Goal: Task Accomplishment & Management: Manage account settings

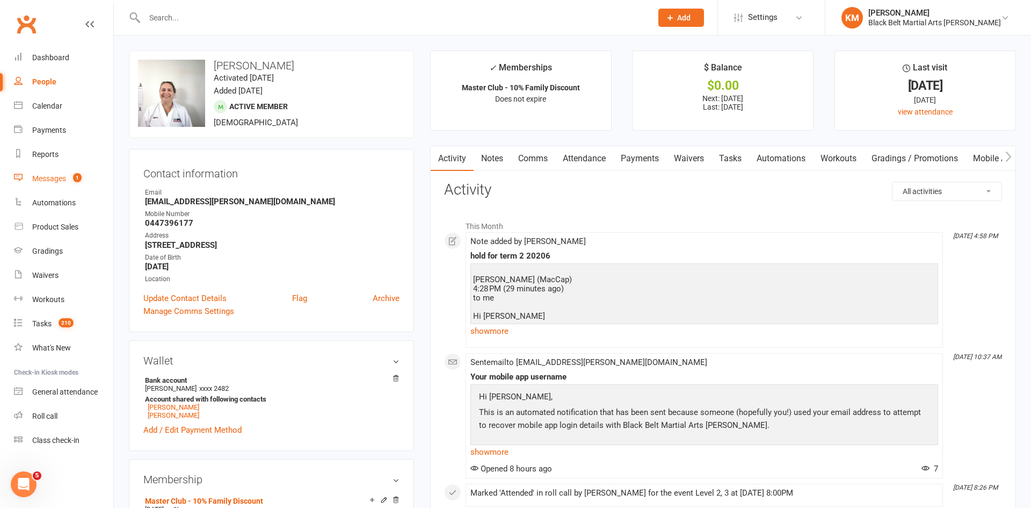
click at [57, 177] on div "Messages" at bounding box center [49, 178] width 34 height 9
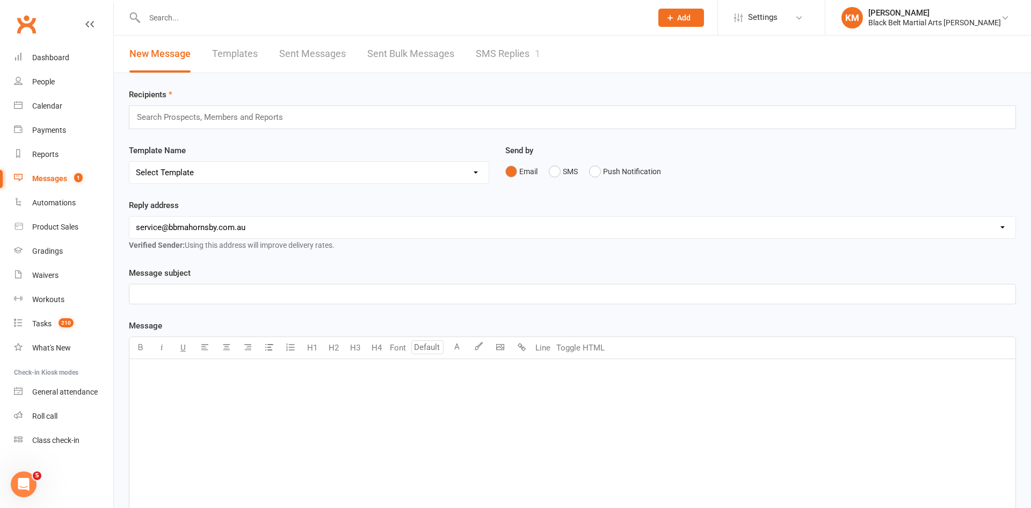
click at [503, 59] on link "SMS Replies 1" at bounding box center [508, 53] width 64 height 37
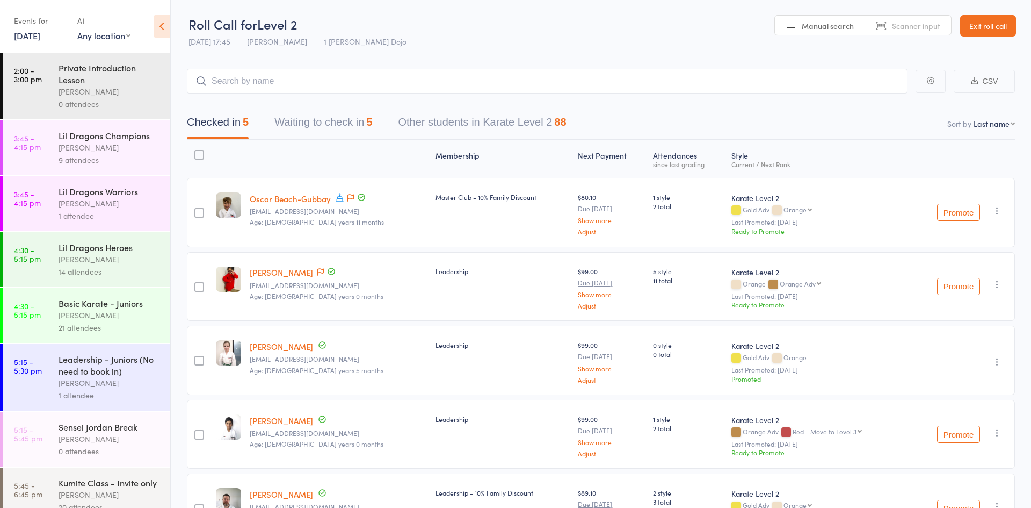
click at [324, 114] on button "Waiting to check in 5" at bounding box center [323, 125] width 98 height 28
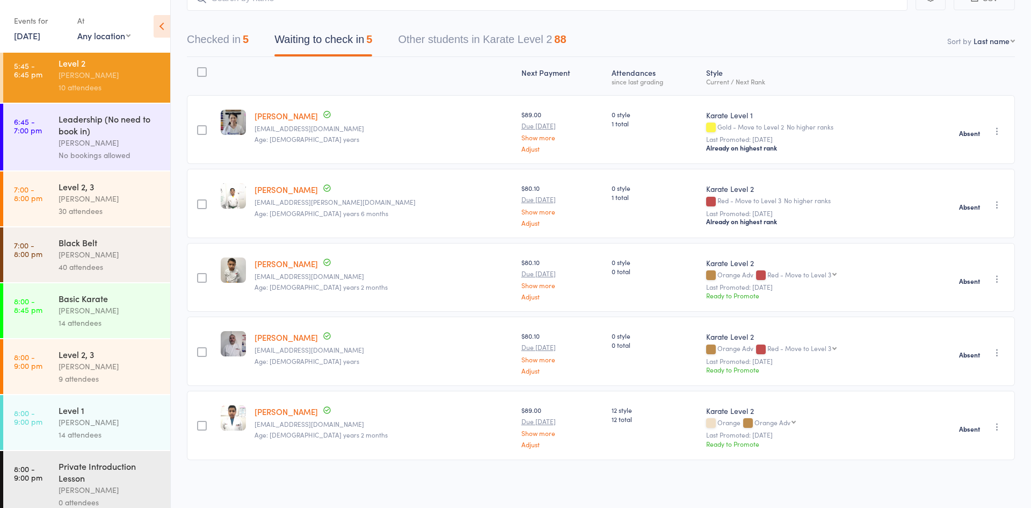
scroll to position [532, 0]
click at [71, 229] on div "Black Belt Joshua Marks 40 attendees" at bounding box center [115, 254] width 112 height 55
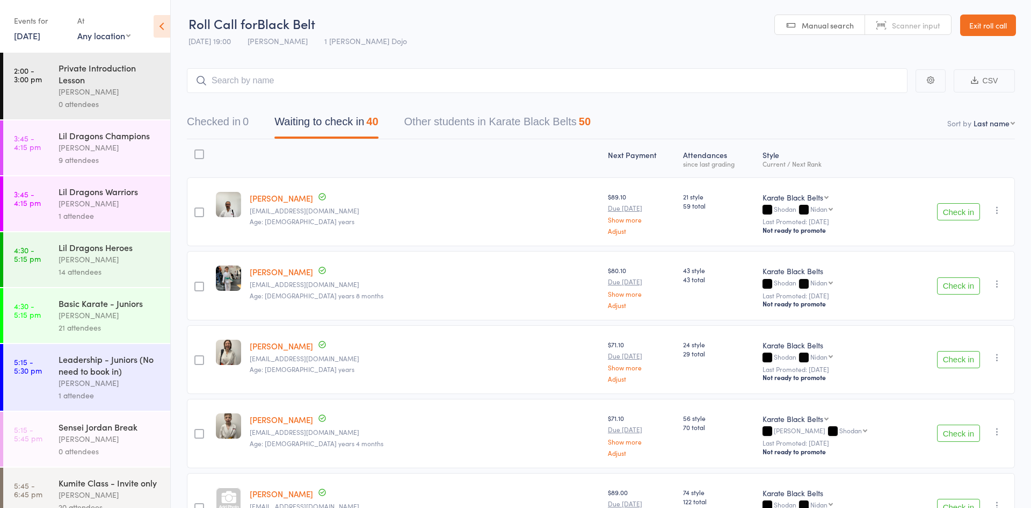
click at [950, 287] on button "Check in" at bounding box center [958, 285] width 43 height 17
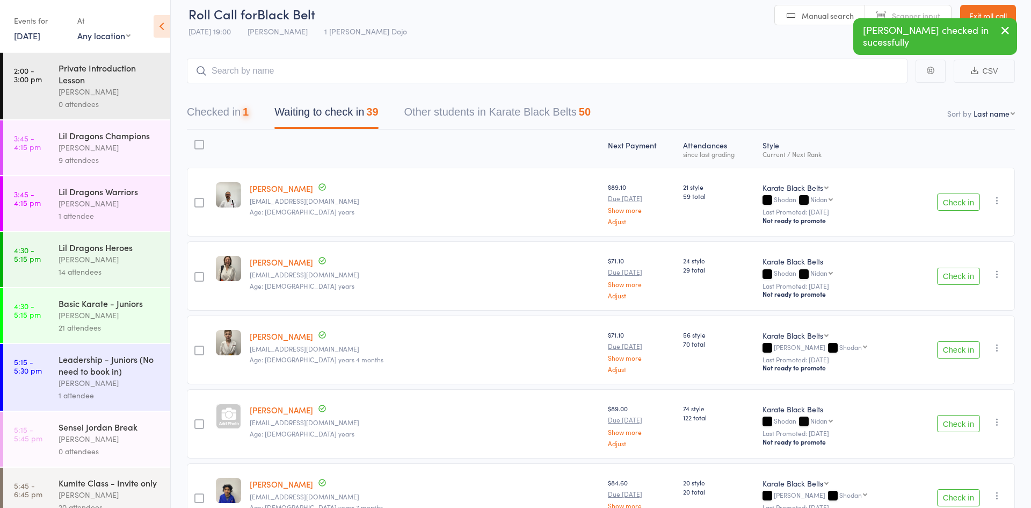
scroll to position [12, 0]
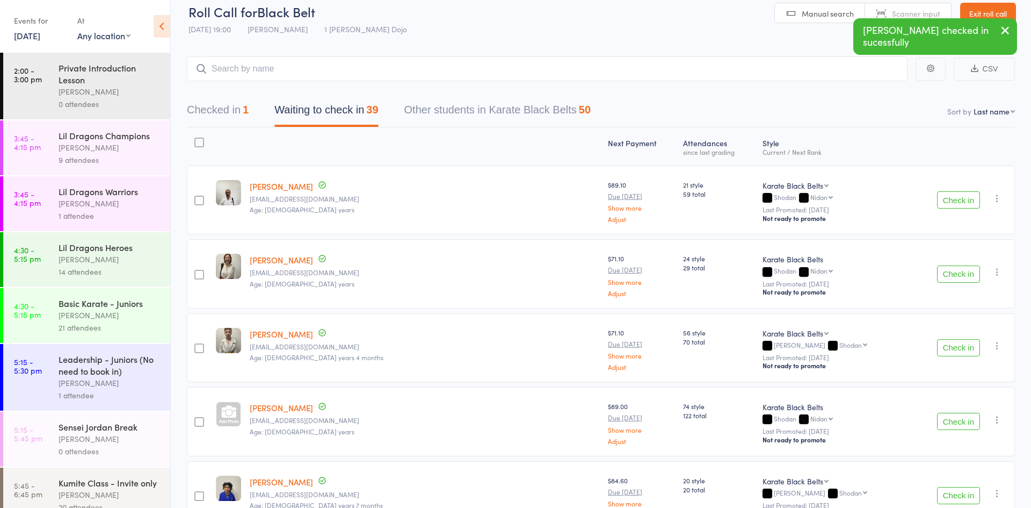
click at [235, 115] on button "Checked in 1" at bounding box center [218, 112] width 62 height 28
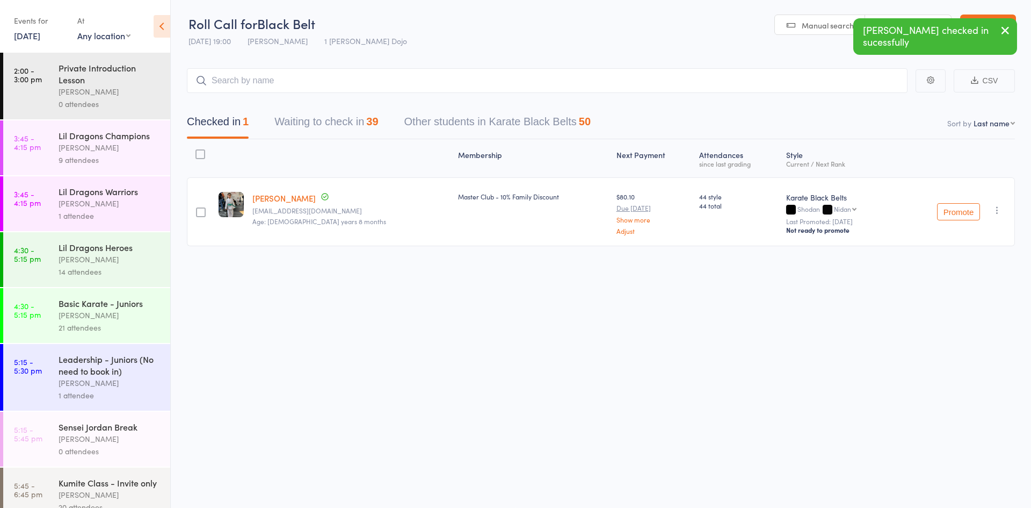
scroll to position [1, 0]
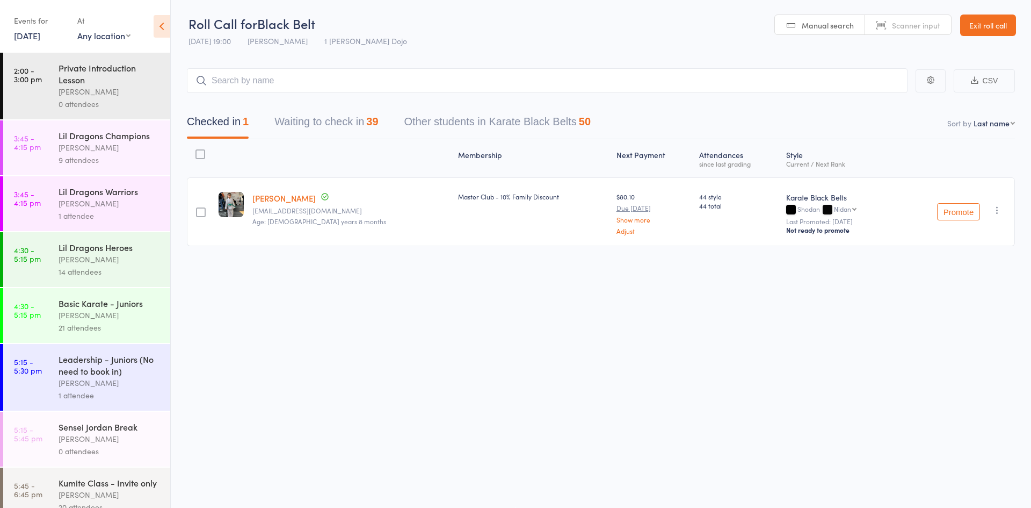
click at [999, 211] on icon "button" at bounding box center [997, 210] width 11 height 11
click at [978, 235] on li "Undo check-in" at bounding box center [959, 230] width 89 height 13
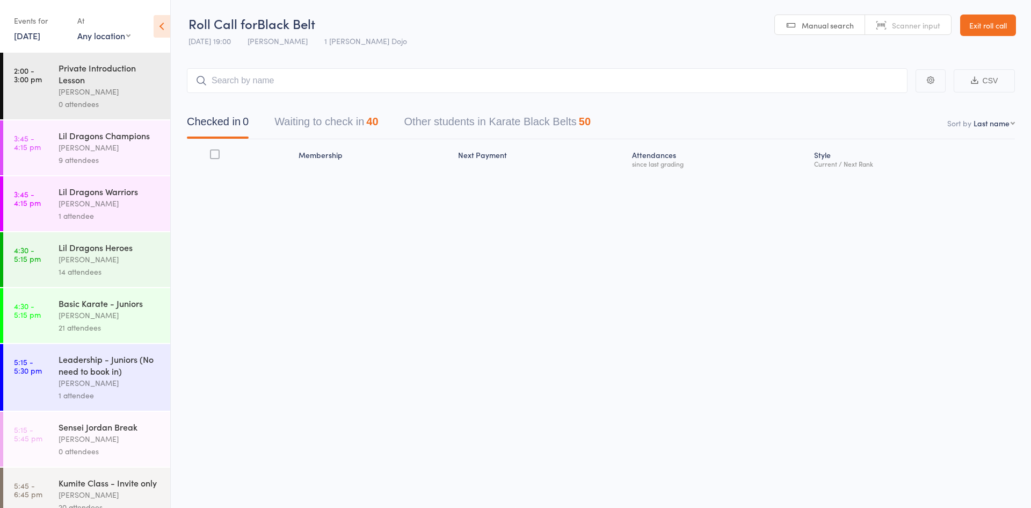
click at [352, 113] on button "Waiting to check in 40" at bounding box center [326, 124] width 104 height 28
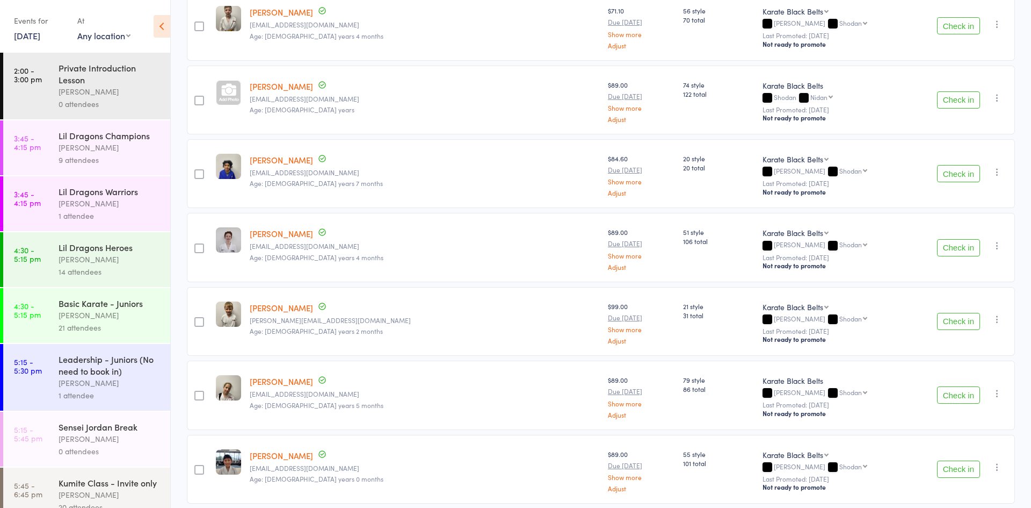
scroll to position [409, 0]
click at [951, 318] on button "Check in" at bounding box center [958, 319] width 43 height 17
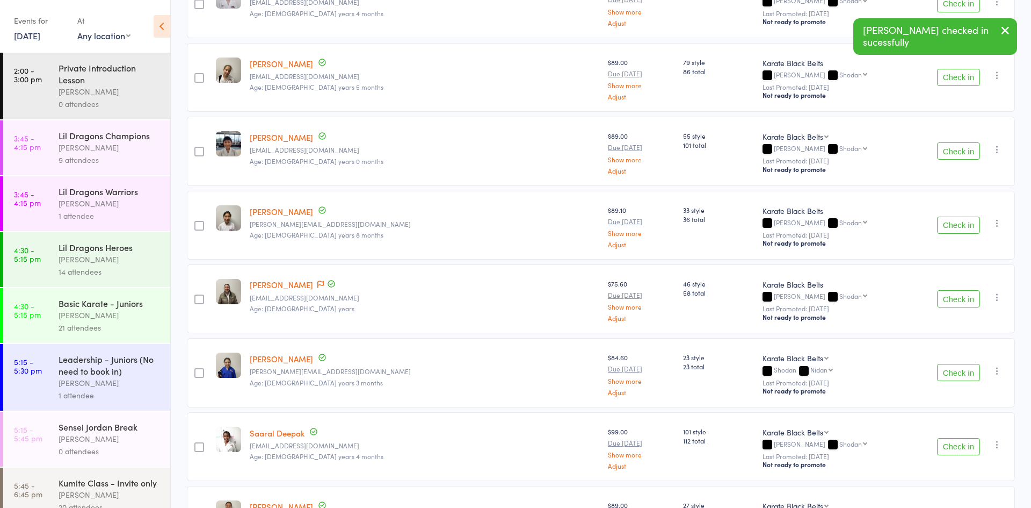
scroll to position [652, 0]
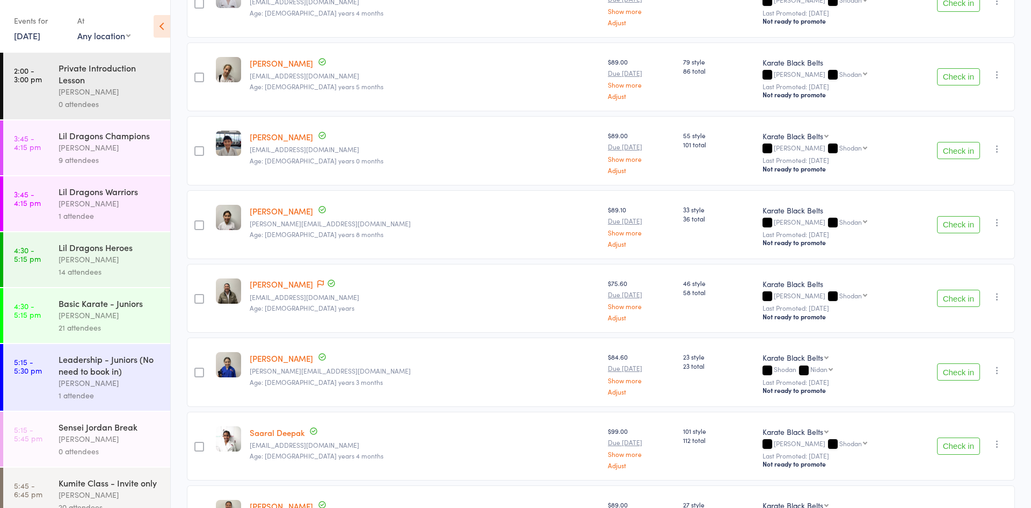
click at [948, 377] on button "Check in" at bounding box center [958, 371] width 43 height 17
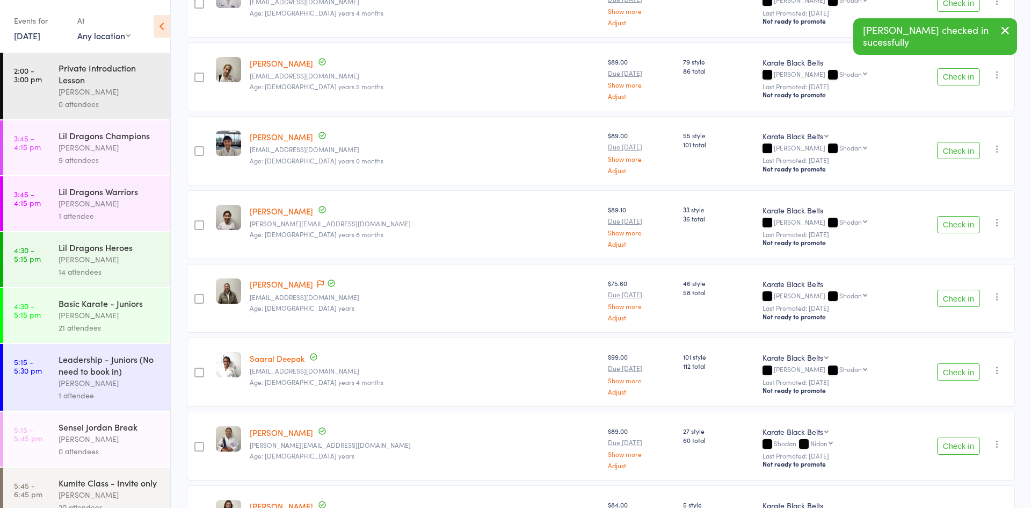
click at [948, 377] on button "Check in" at bounding box center [958, 371] width 43 height 17
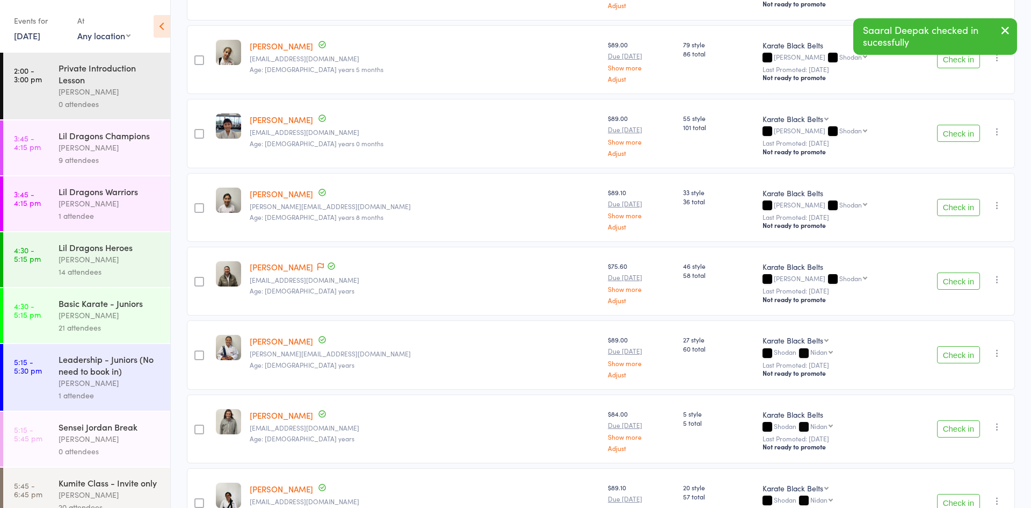
scroll to position [670, 0]
click at [956, 349] on button "Check in" at bounding box center [958, 353] width 43 height 17
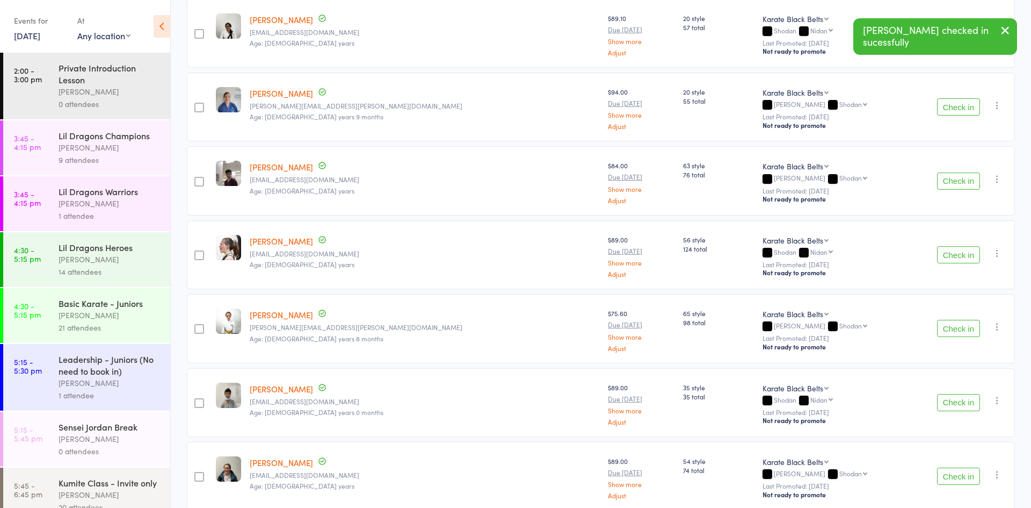
scroll to position [1070, 0]
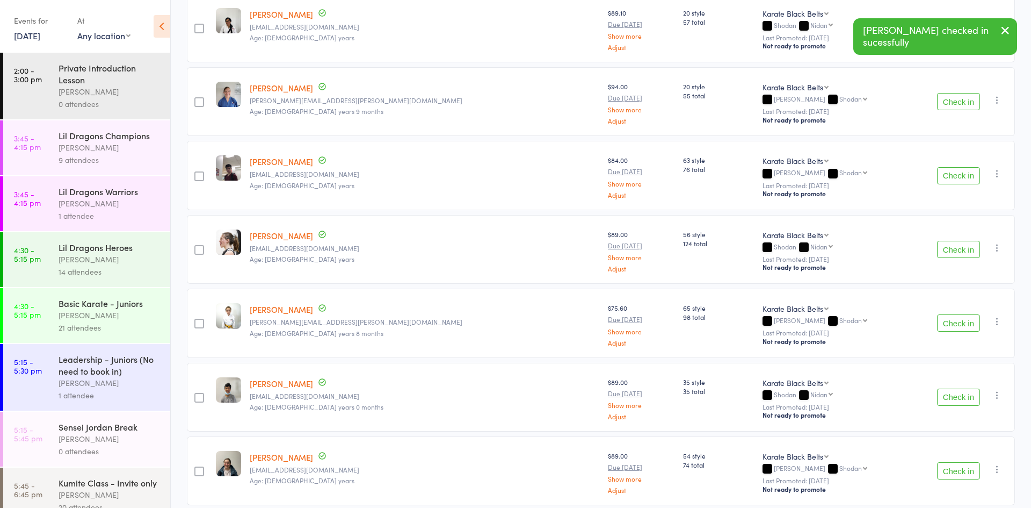
click at [959, 337] on div "Check in Check in Promote Send message Add Note Add Task Add Flag Remove Mark a…" at bounding box center [961, 322] width 108 height 69
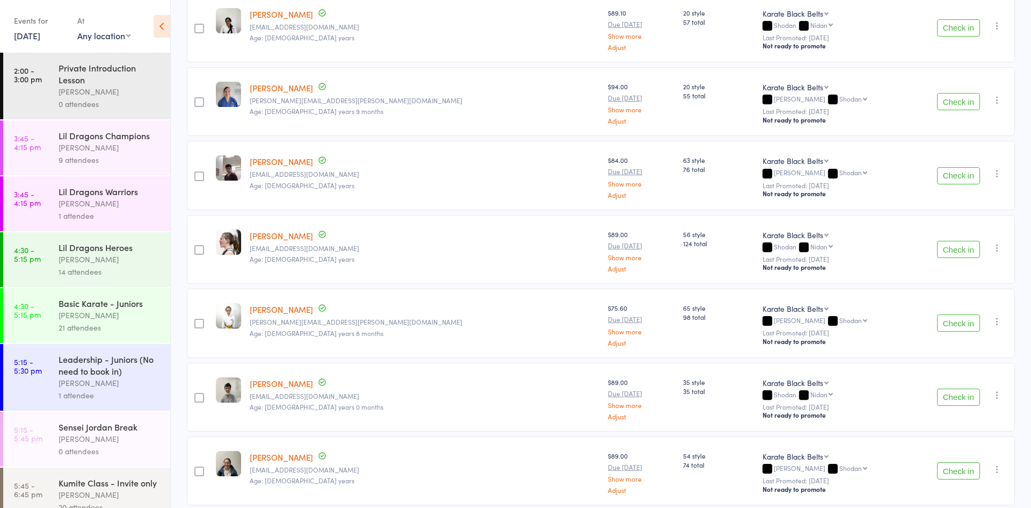
click at [957, 328] on button "Check in" at bounding box center [958, 322] width 43 height 17
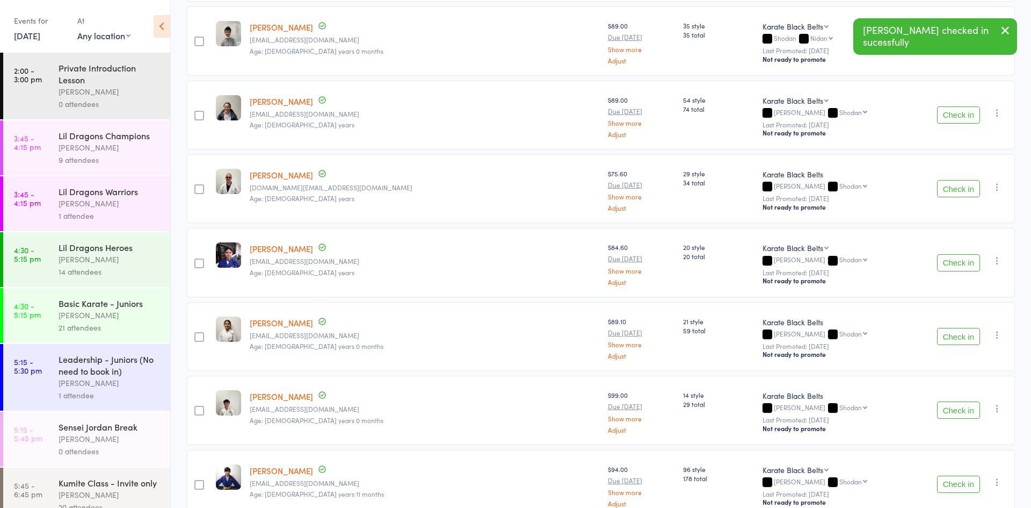
scroll to position [1355, 0]
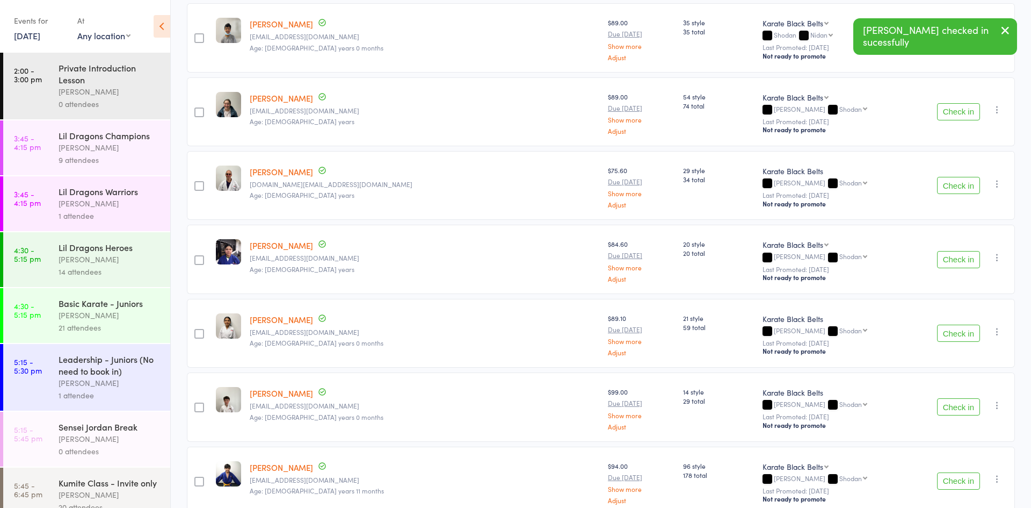
click at [957, 328] on button "Check in" at bounding box center [958, 332] width 43 height 17
click at [951, 409] on button "Check in" at bounding box center [958, 406] width 43 height 17
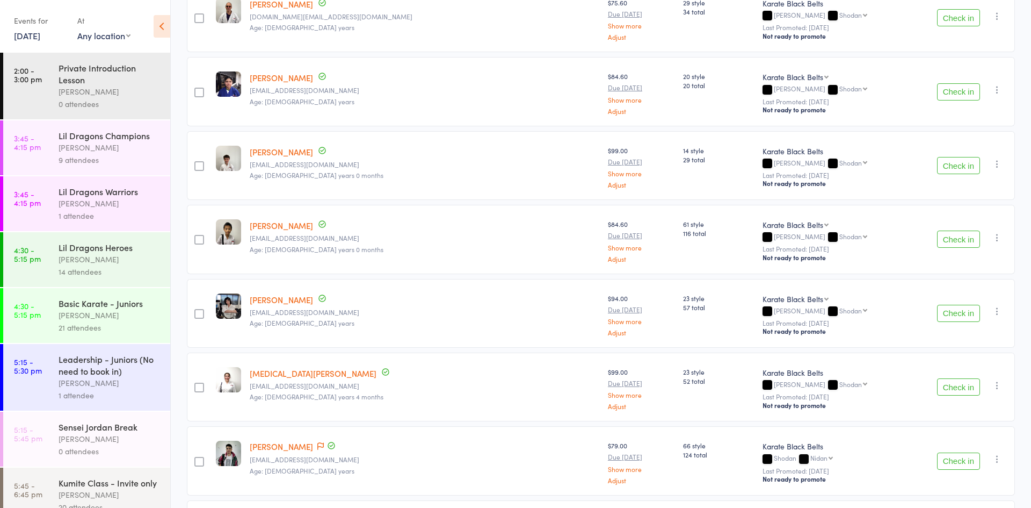
scroll to position [1525, 0]
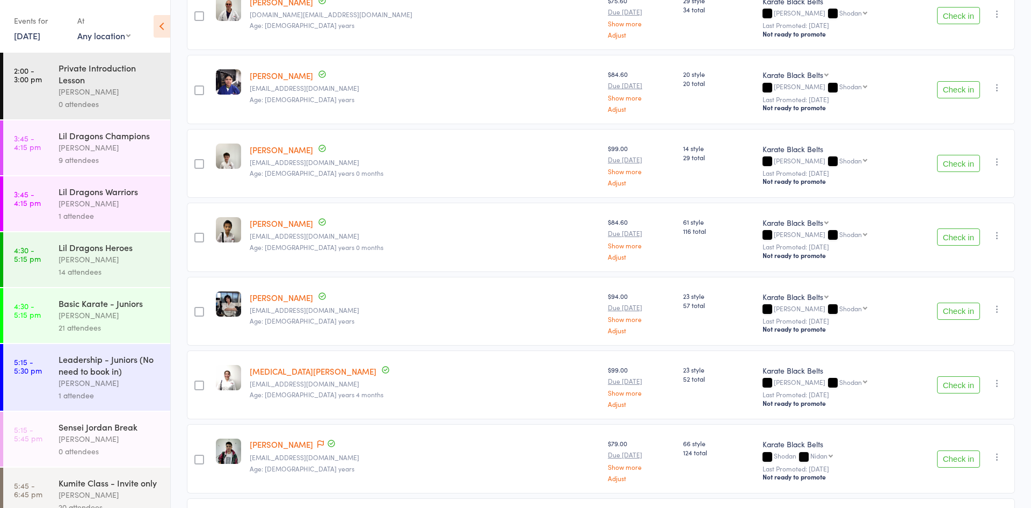
click at [958, 316] on button "Check in" at bounding box center [958, 310] width 43 height 17
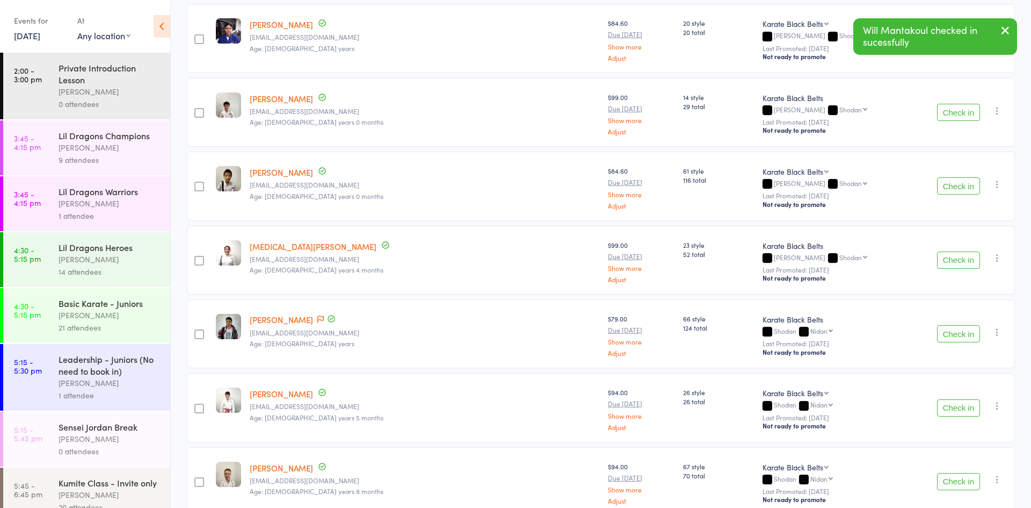
scroll to position [1576, 0]
click at [948, 406] on button "Check in" at bounding box center [958, 407] width 43 height 17
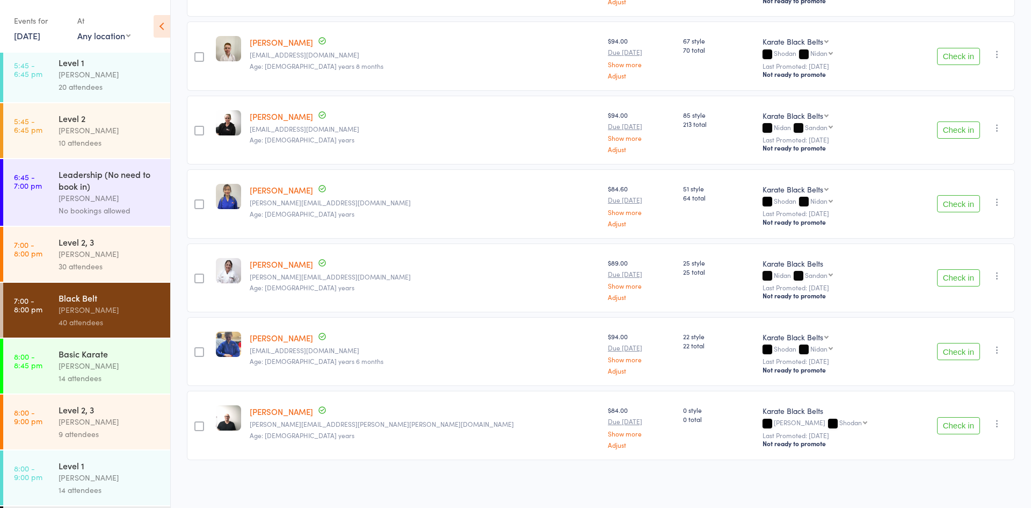
scroll to position [476, 0]
click at [69, 260] on div "30 attendees" at bounding box center [110, 265] width 103 height 12
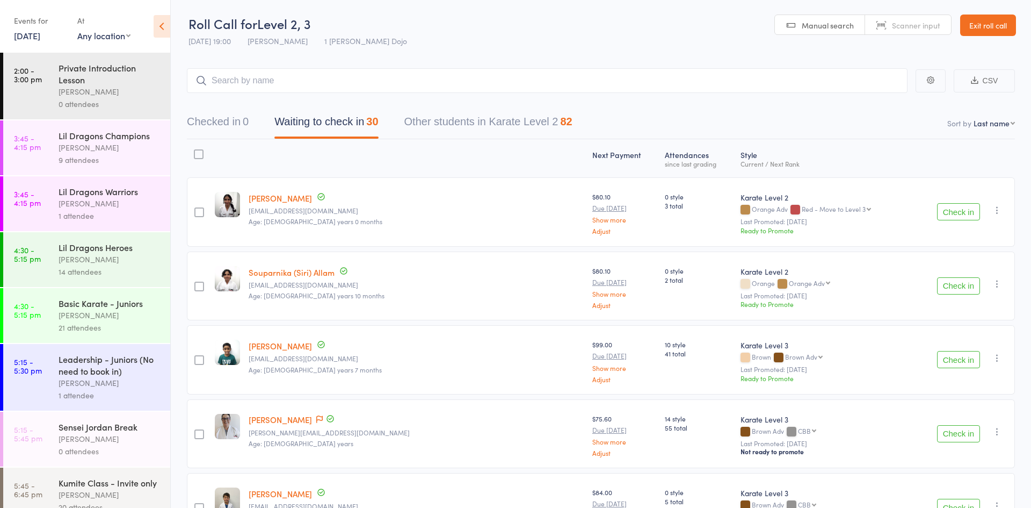
click at [283, 134] on button "Waiting to check in 30" at bounding box center [326, 124] width 104 height 28
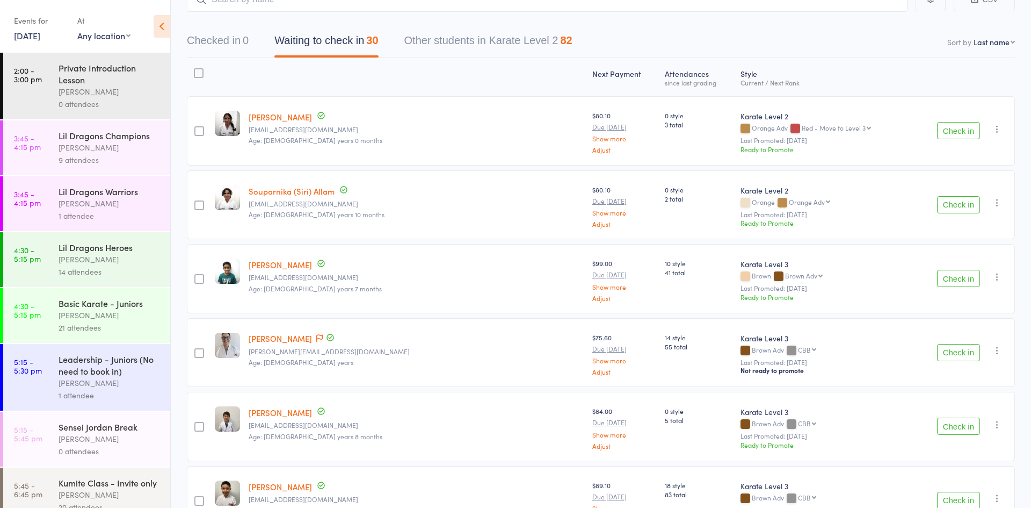
scroll to position [89, 0]
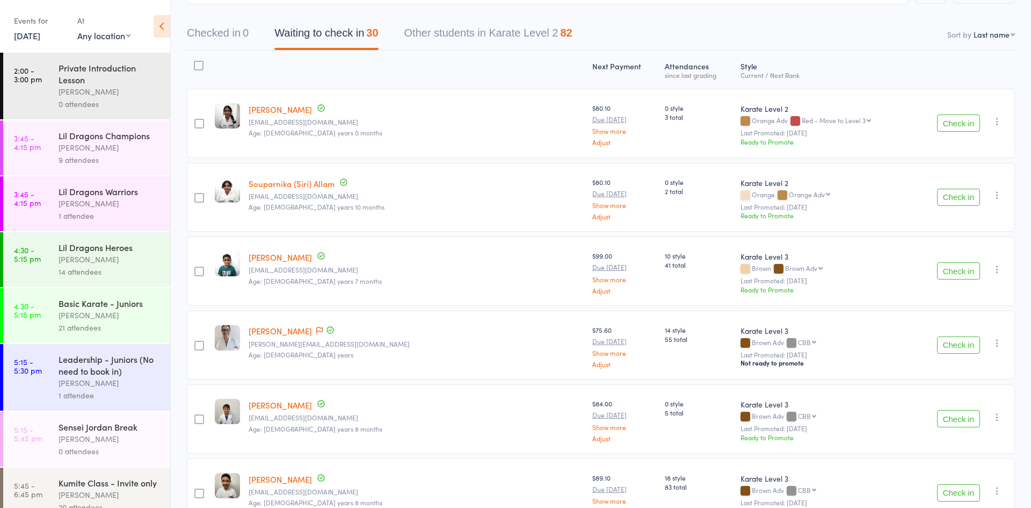
click at [946, 349] on button "Check in" at bounding box center [958, 344] width 43 height 17
click at [951, 266] on button "Check in" at bounding box center [958, 270] width 43 height 17
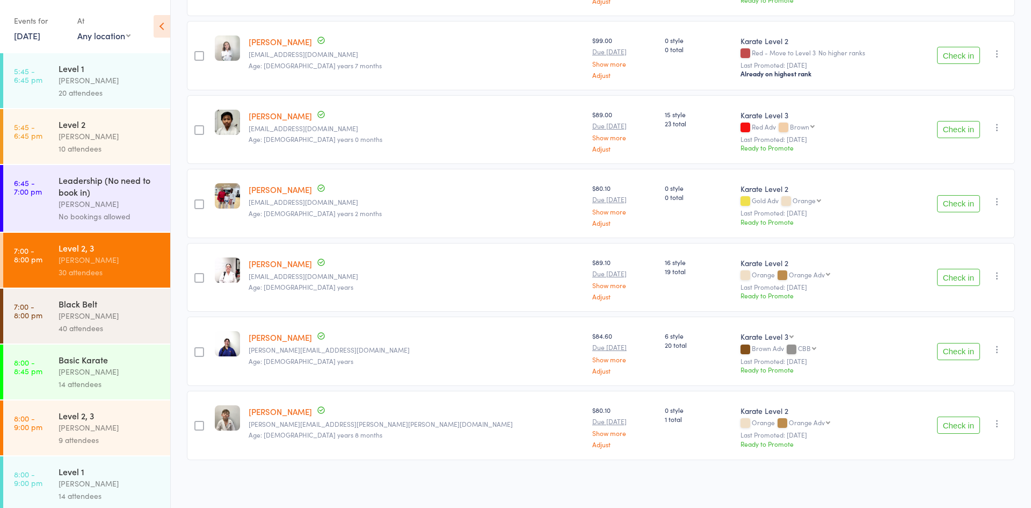
scroll to position [542, 0]
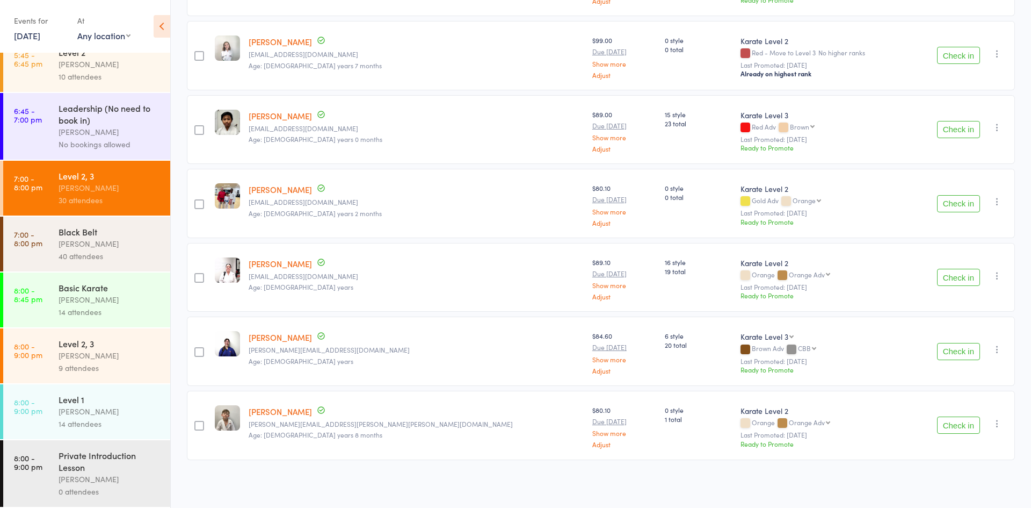
click at [50, 248] on link "7:00 - 8:00 pm Black Belt Joshua Marks 40 attendees" at bounding box center [86, 243] width 167 height 55
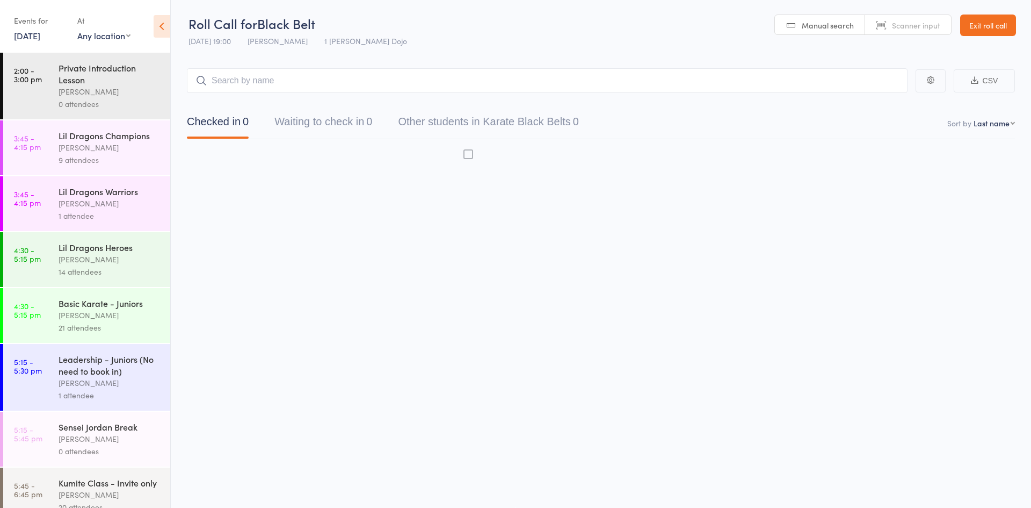
scroll to position [1, 0]
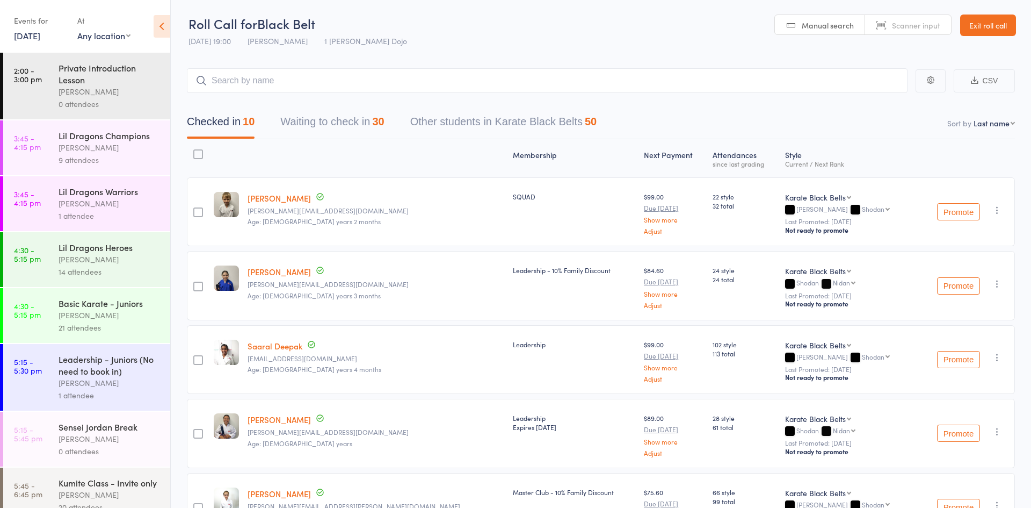
click at [331, 133] on button "Waiting to check in 30" at bounding box center [332, 124] width 104 height 28
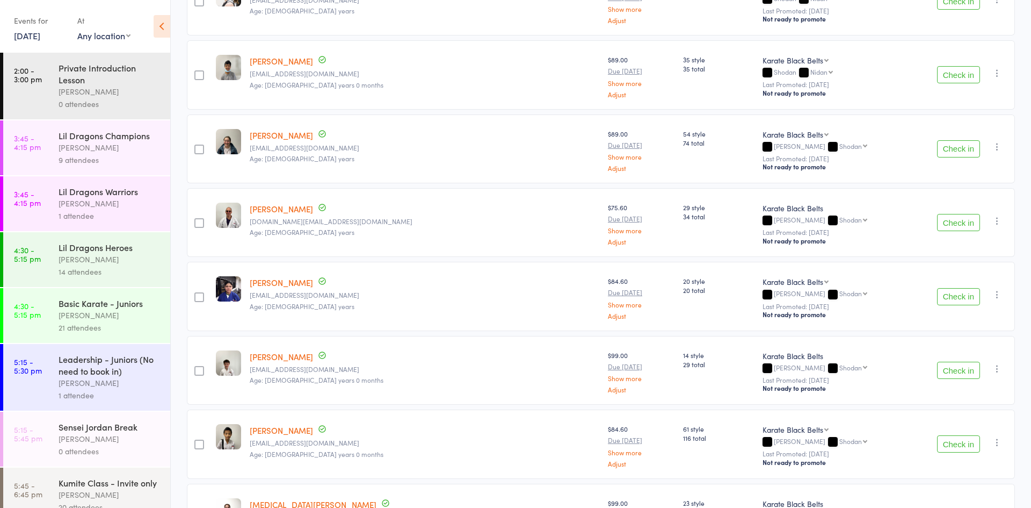
scroll to position [1319, 0]
click at [951, 445] on button "Check in" at bounding box center [958, 442] width 43 height 17
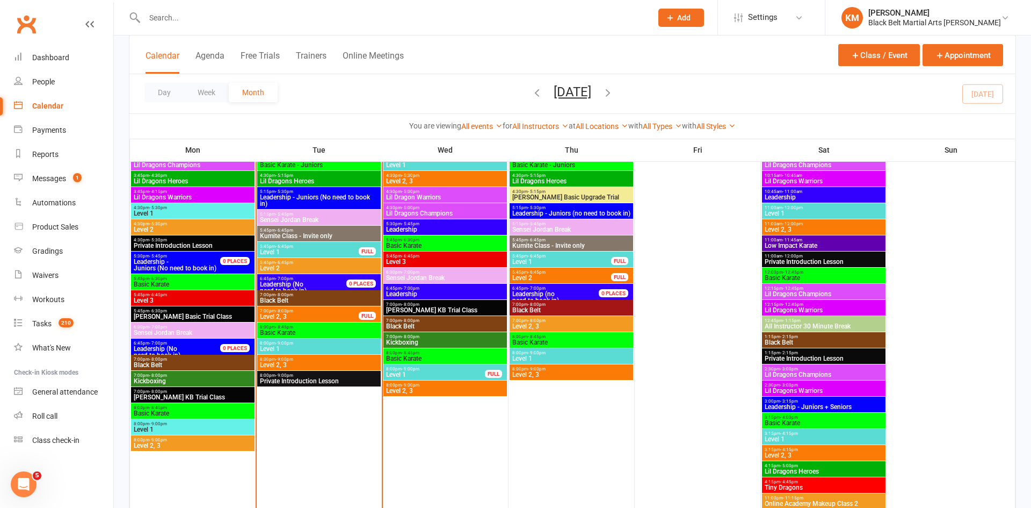
click at [307, 18] on input "text" at bounding box center [392, 17] width 503 height 15
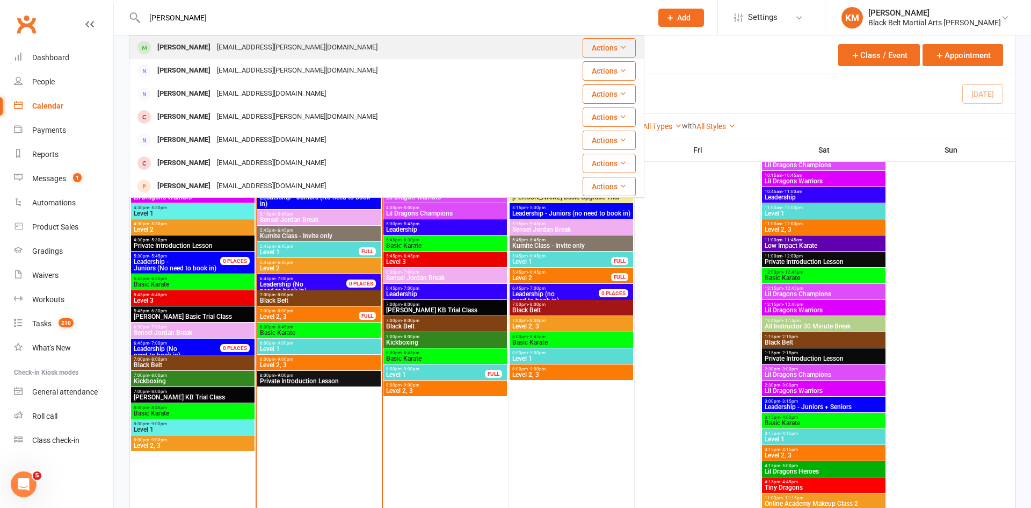
type input "Koby Gregory"
click at [305, 45] on div "Koby Gregory brodee.gregory@gmail.com" at bounding box center [344, 48] width 428 height 22
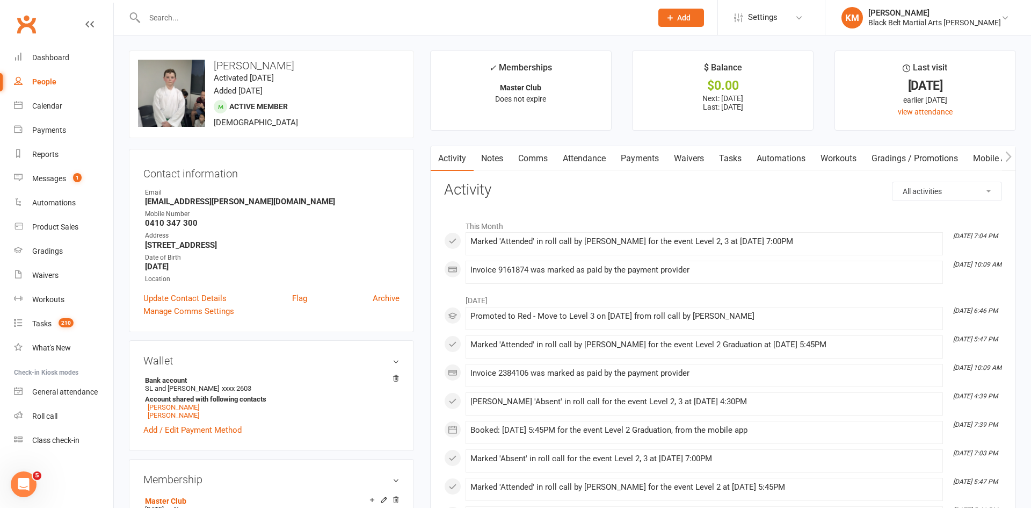
click at [579, 156] on link "Attendance" at bounding box center [584, 158] width 58 height 25
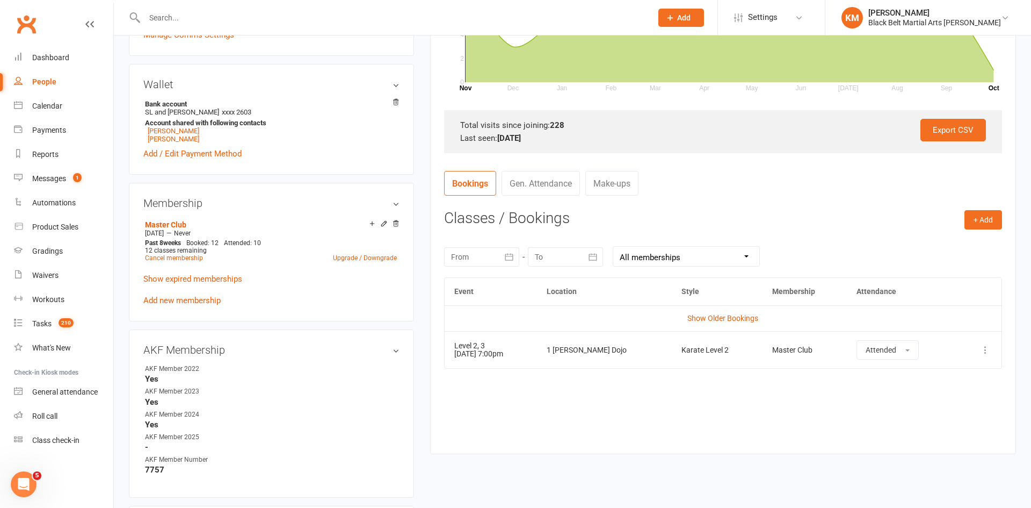
scroll to position [280, 0]
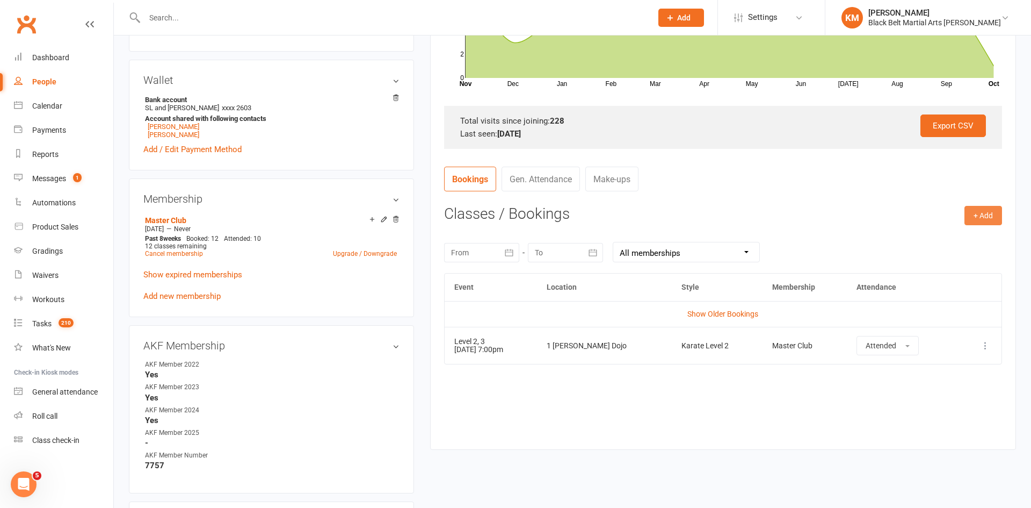
click at [977, 207] on button "+ Add" at bounding box center [984, 215] width 38 height 19
click at [930, 234] on link "Book Event" at bounding box center [948, 239] width 106 height 21
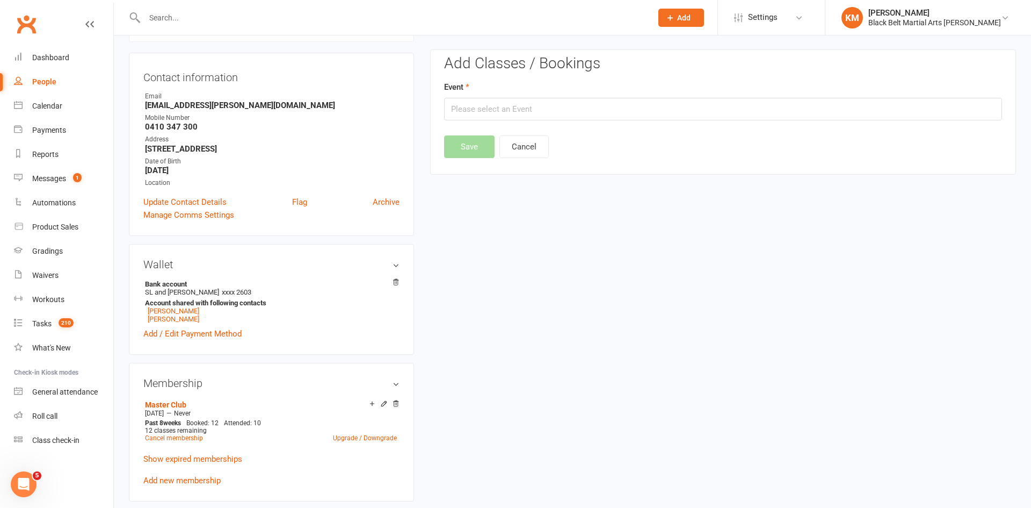
scroll to position [92, 0]
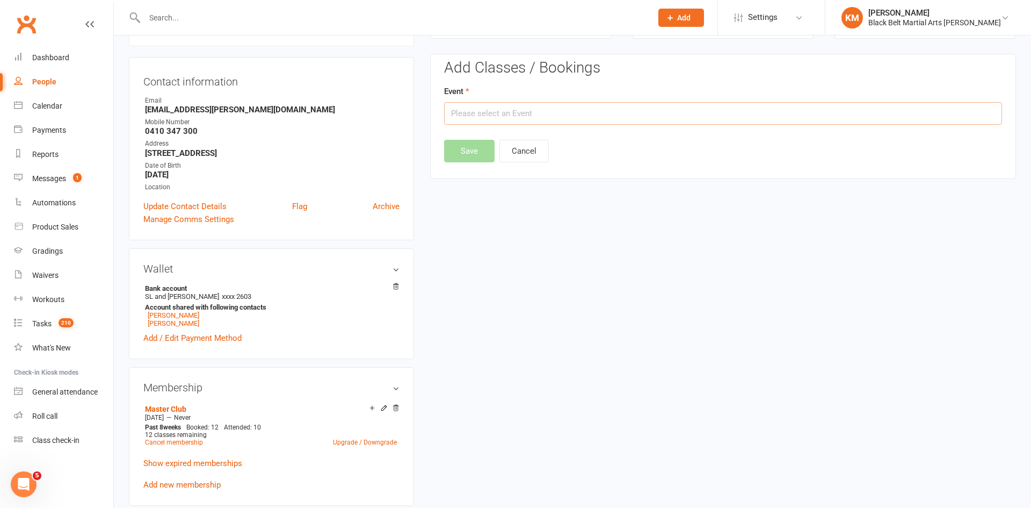
click at [796, 115] on input "text" at bounding box center [723, 113] width 558 height 23
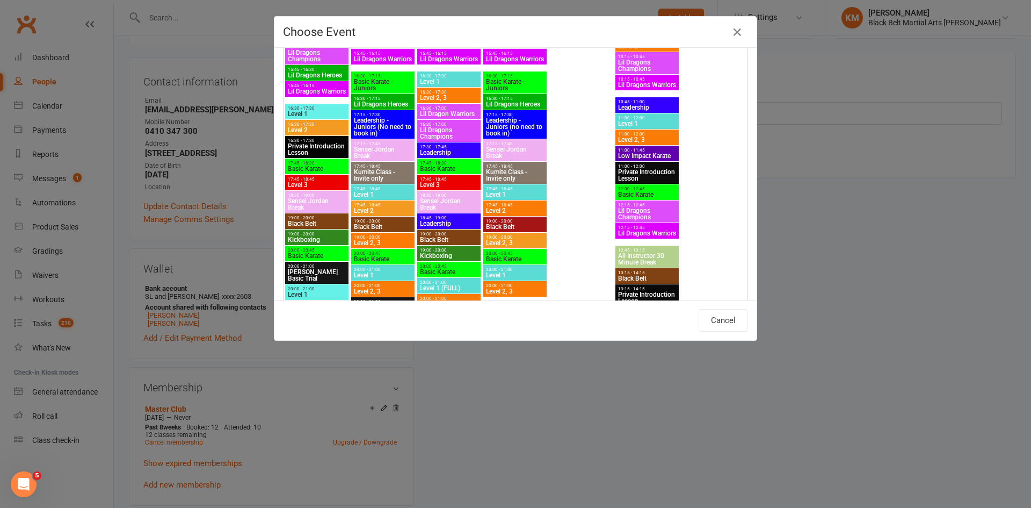
scroll to position [986, 0]
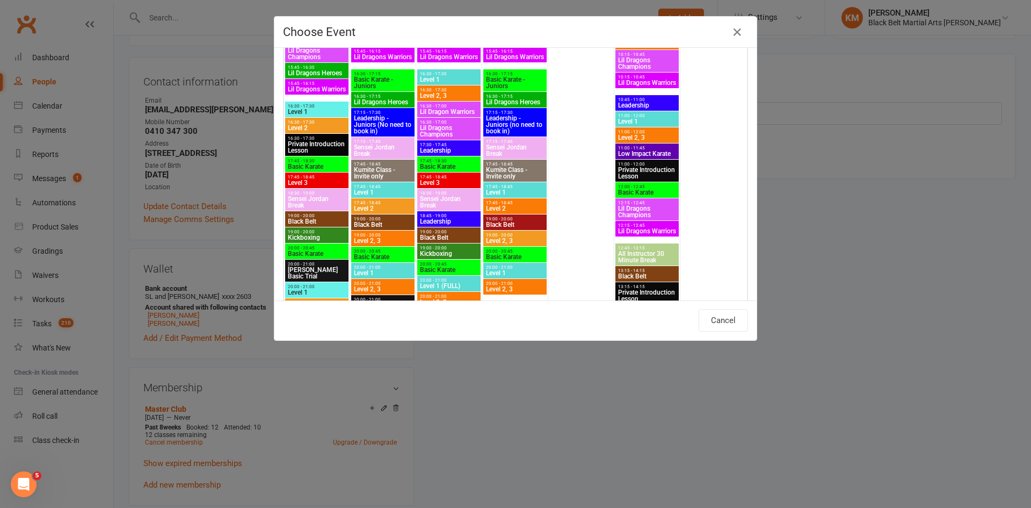
click at [317, 178] on span "17:45 - 18:45" at bounding box center [316, 177] width 59 height 5
type input "Level 3 - Oct 20, 2025 5:45:00 PM"
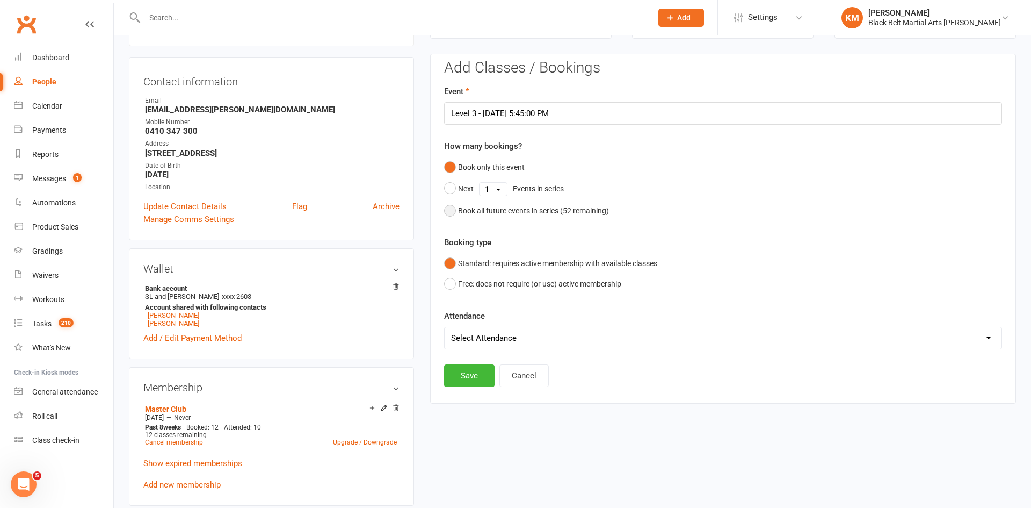
click at [516, 211] on div "Book all future events in series ( 52 remaining)" at bounding box center [533, 211] width 151 height 12
click at [469, 324] on button "Save" at bounding box center [469, 320] width 50 height 23
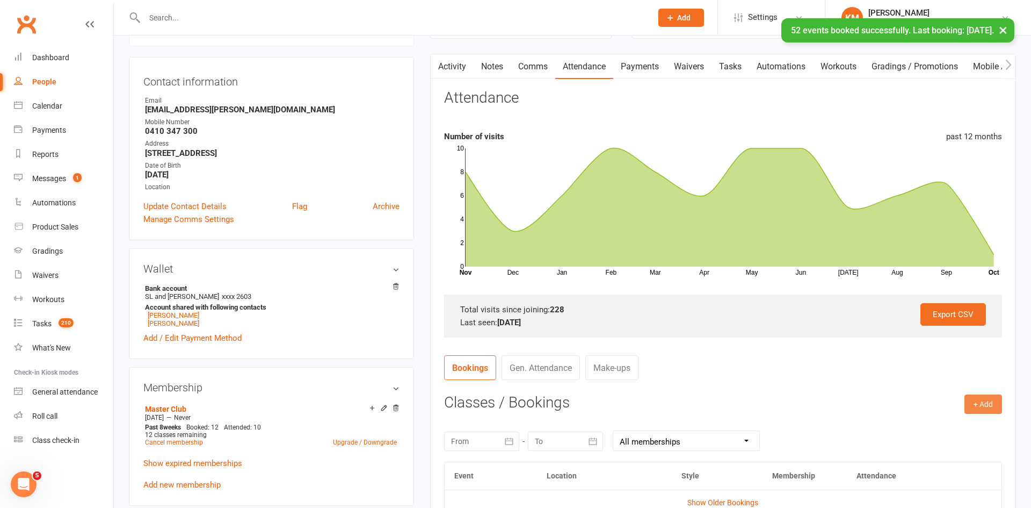
click at [980, 402] on button "+ Add" at bounding box center [984, 403] width 38 height 19
click at [940, 424] on link "Book Event" at bounding box center [948, 427] width 106 height 21
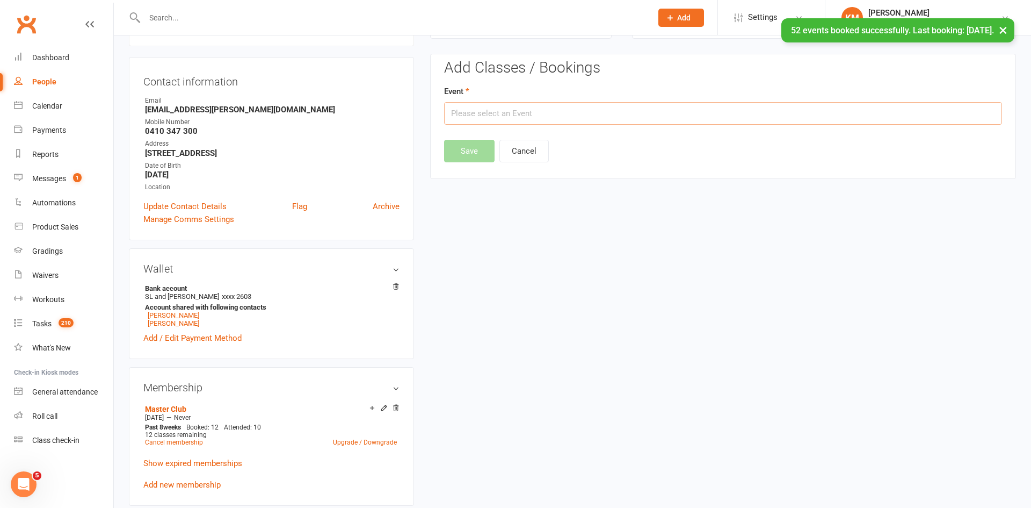
click at [779, 104] on input "text" at bounding box center [723, 113] width 558 height 23
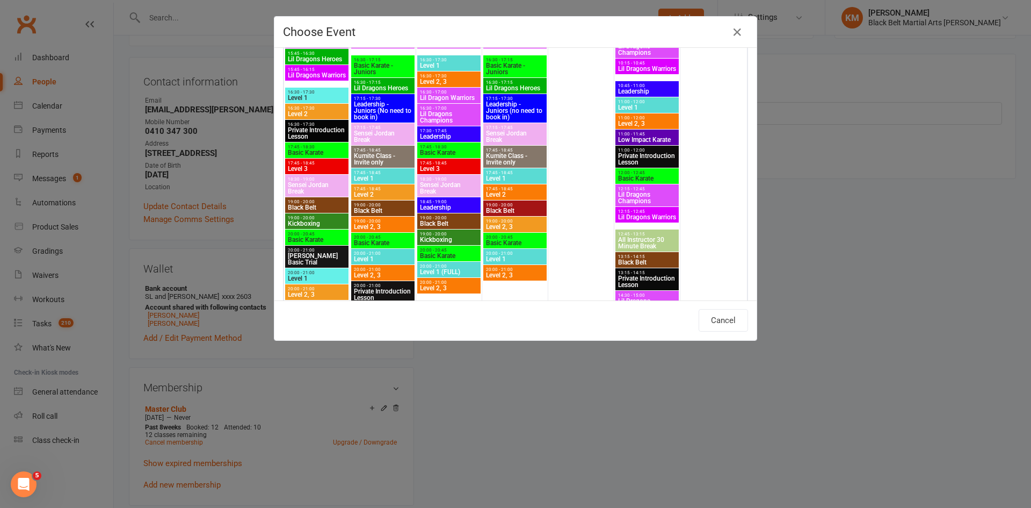
scroll to position [1005, 0]
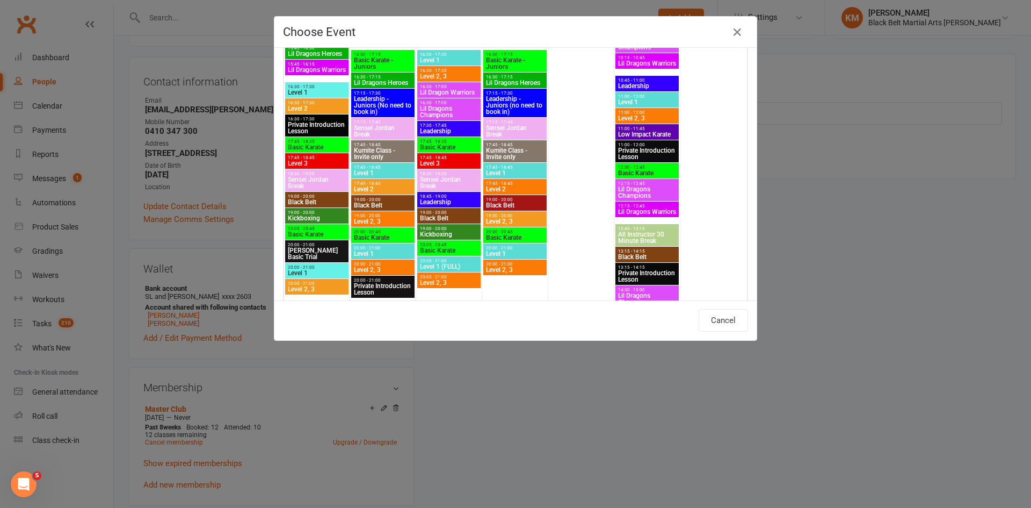
click at [395, 218] on span "Level 2, 3" at bounding box center [382, 221] width 59 height 6
type input "Level 2, 3 - Oct 21, 2025 7:00:00 PM"
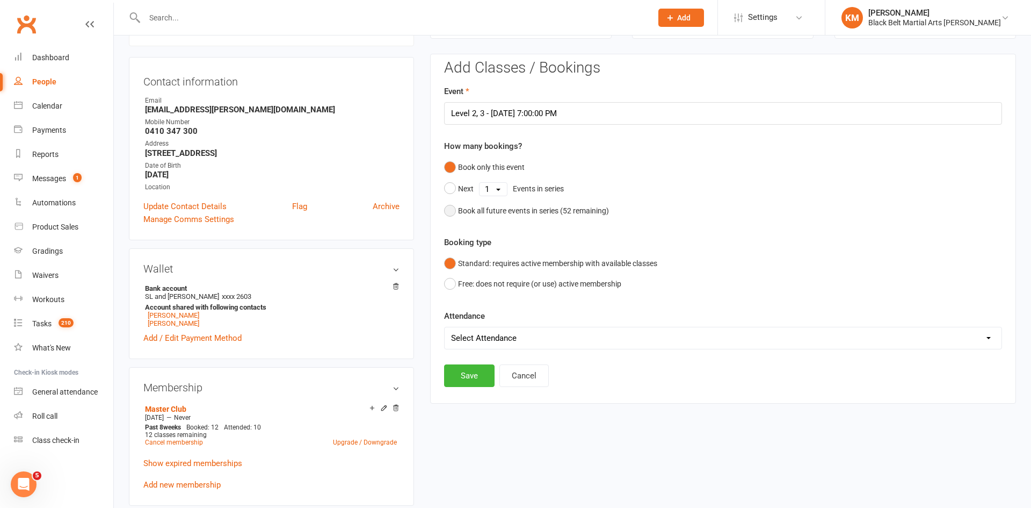
click at [527, 208] on div "Book all future events in series ( 52 remaining)" at bounding box center [533, 211] width 151 height 12
click at [467, 322] on button "Save" at bounding box center [469, 320] width 50 height 23
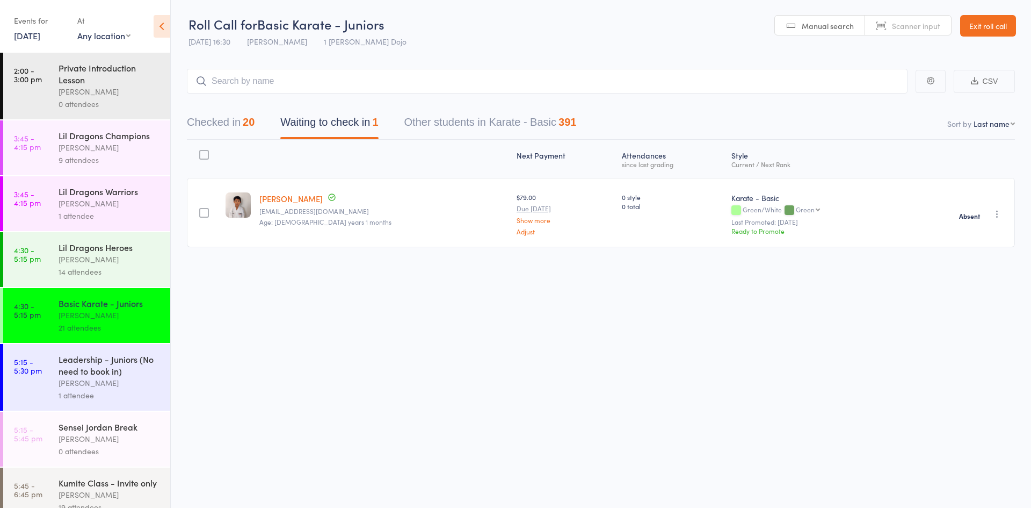
scroll to position [177, 0]
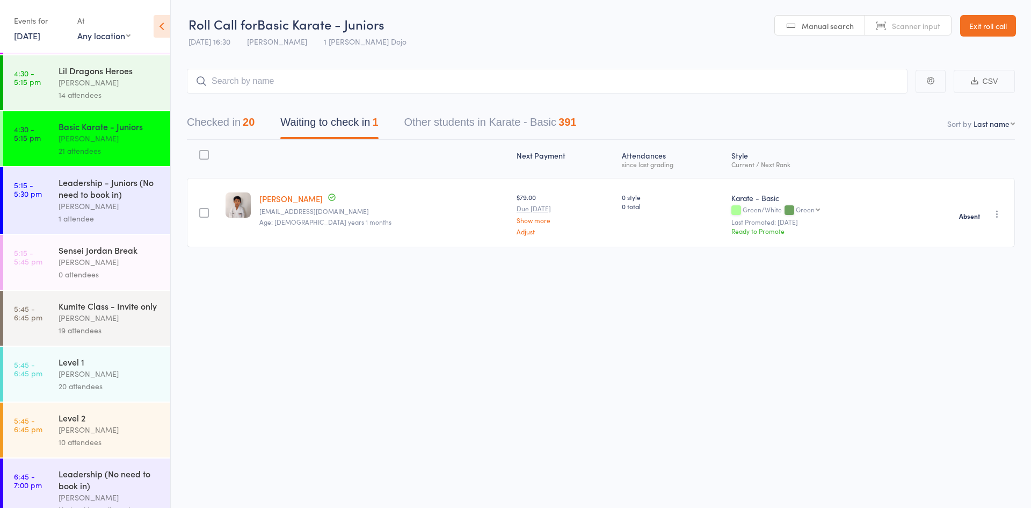
click at [371, 145] on div at bounding box center [383, 158] width 257 height 28
